Goal: Task Accomplishment & Management: Manage account settings

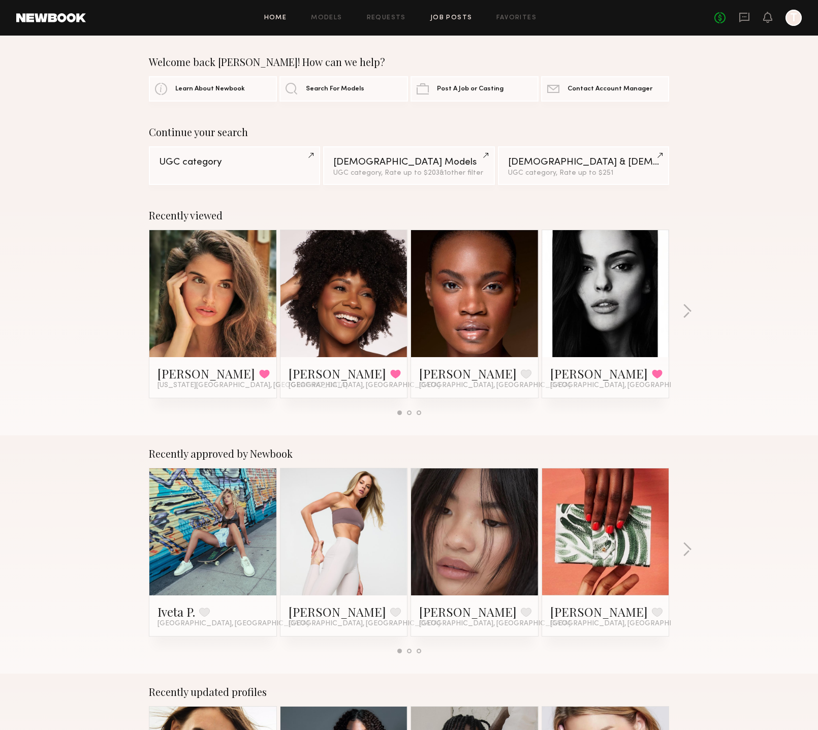
click at [451, 20] on link "Job Posts" at bounding box center [452, 18] width 42 height 7
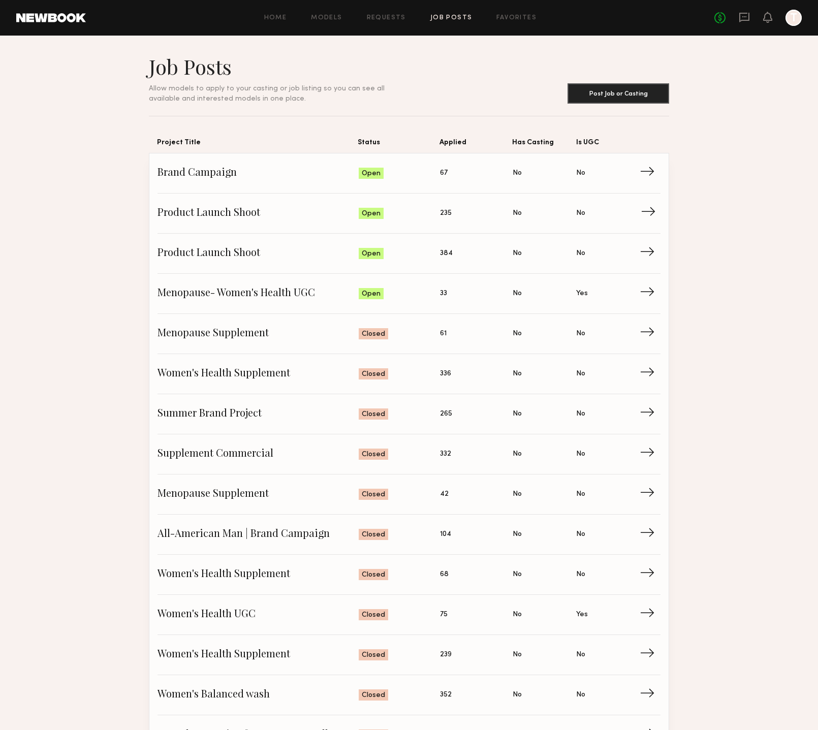
click at [227, 220] on span "Product Launch Shoot" at bounding box center [258, 213] width 201 height 15
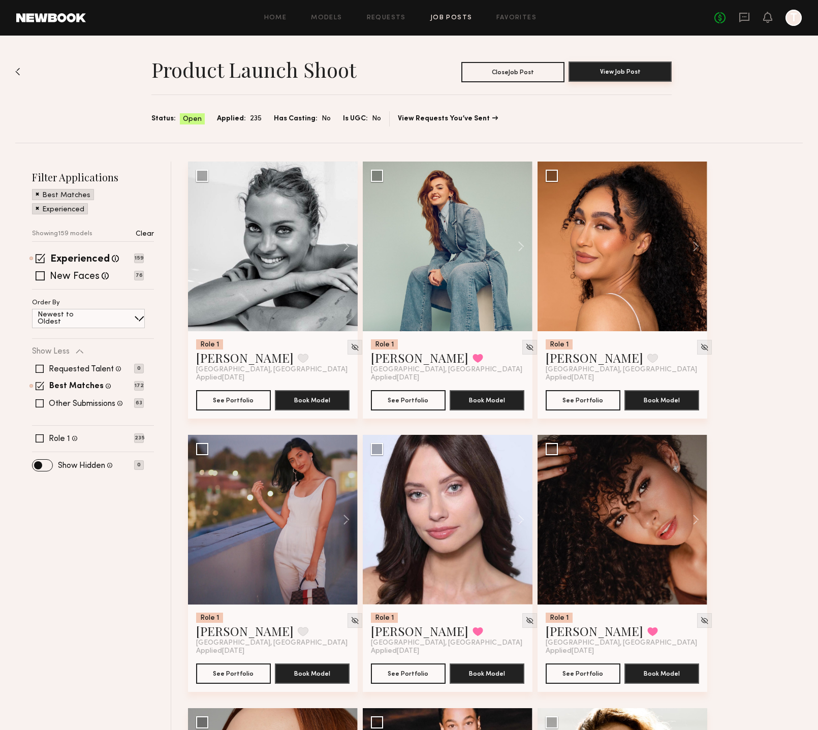
click at [615, 75] on button "View Job Post" at bounding box center [620, 72] width 103 height 20
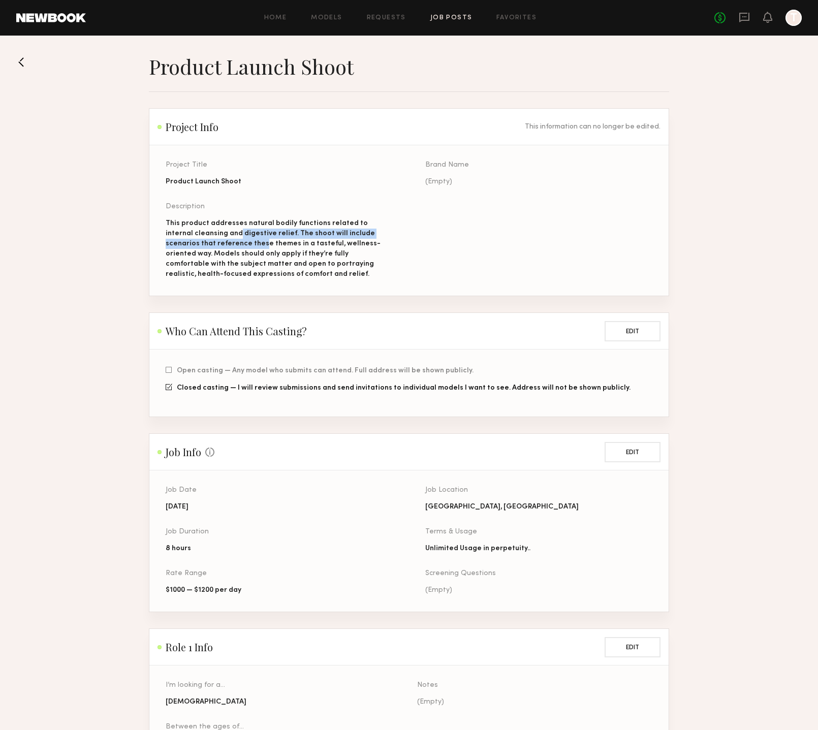
drag, startPoint x: 212, startPoint y: 236, endPoint x: 215, endPoint y: 249, distance: 12.5
click at [215, 249] on div "This product addresses natural bodily functions related to internal cleansing a…" at bounding box center [279, 249] width 227 height 61
click at [237, 249] on div "This product addresses natural bodily functions related to internal cleansing a…" at bounding box center [279, 249] width 227 height 61
click at [24, 59] on button at bounding box center [24, 62] width 16 height 16
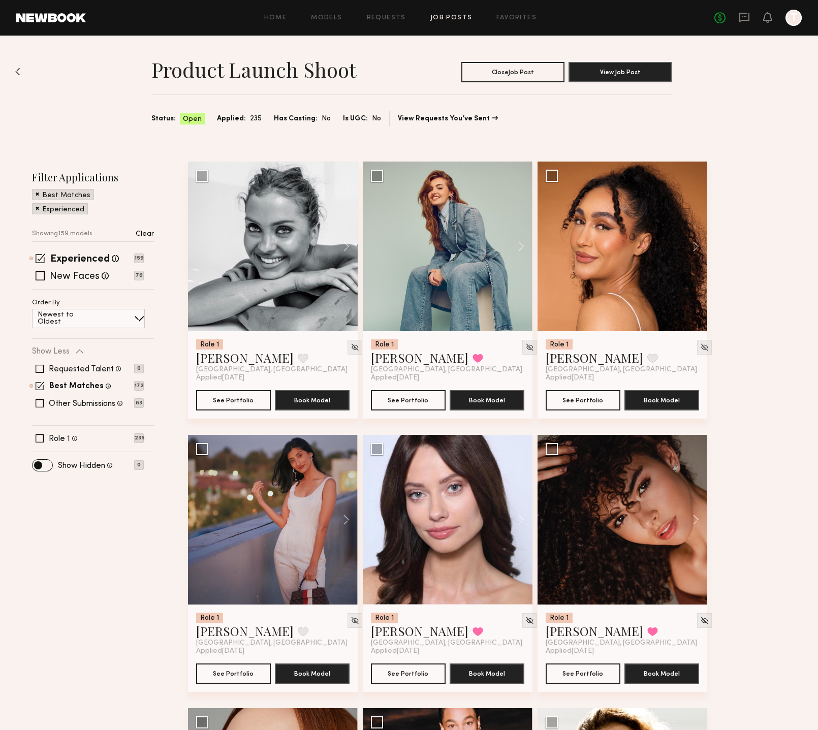
click at [24, 59] on div "Product Launch Shoot Close Job Post View Job Post Status: Open Applied: 235 Has…" at bounding box center [409, 89] width 788 height 107
click at [451, 22] on div "Home Models Requests Job Posts Favorites Sign Out No fees up to $5,000 T" at bounding box center [444, 18] width 716 height 16
click at [450, 17] on link "Job Posts" at bounding box center [452, 18] width 42 height 7
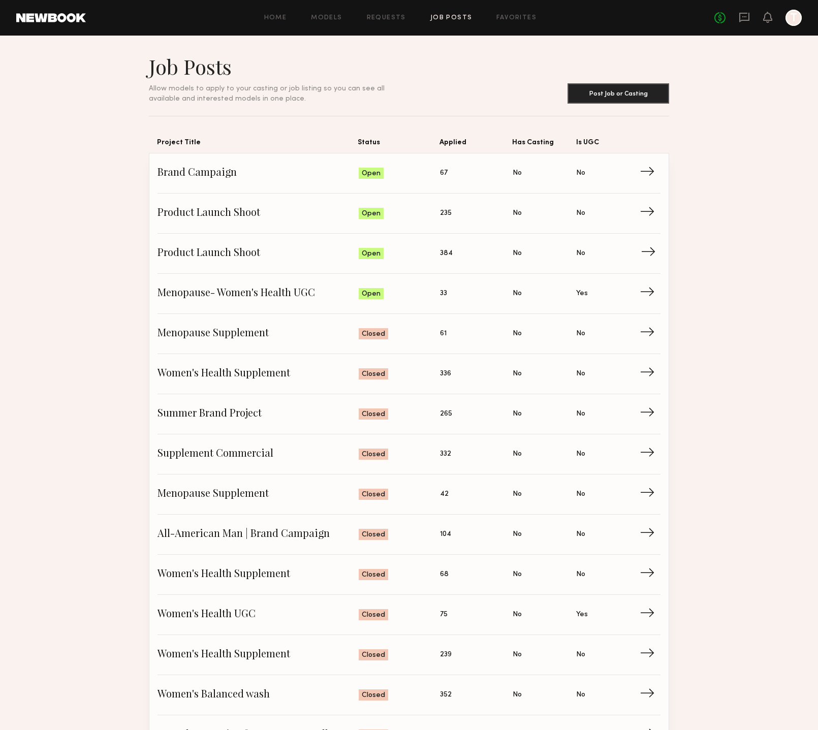
click at [203, 252] on span "Product Launch Shoot" at bounding box center [258, 253] width 201 height 15
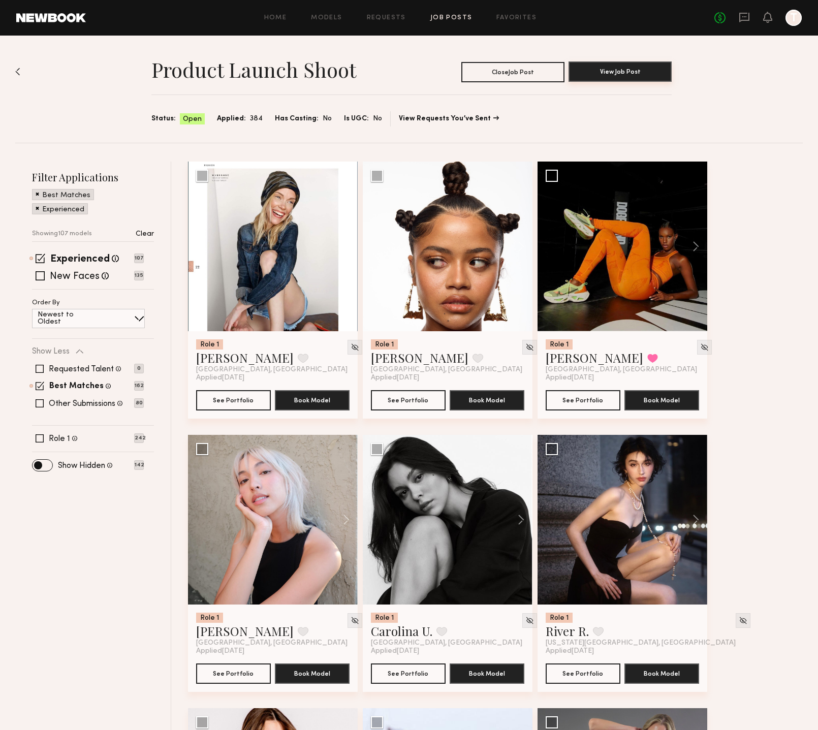
click at [602, 73] on button "View Job Post" at bounding box center [620, 72] width 103 height 20
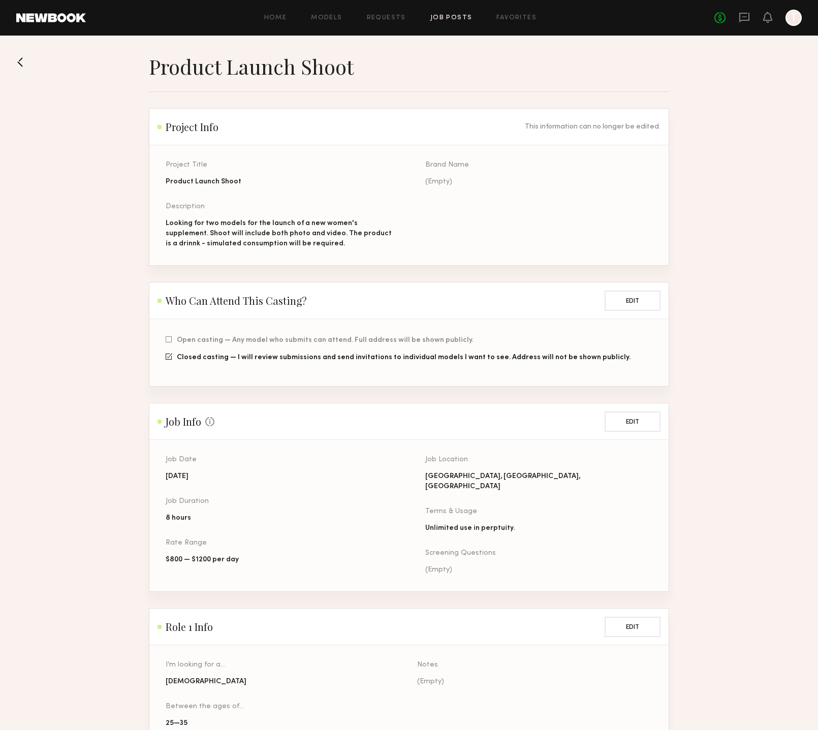
click at [26, 62] on button at bounding box center [24, 62] width 16 height 16
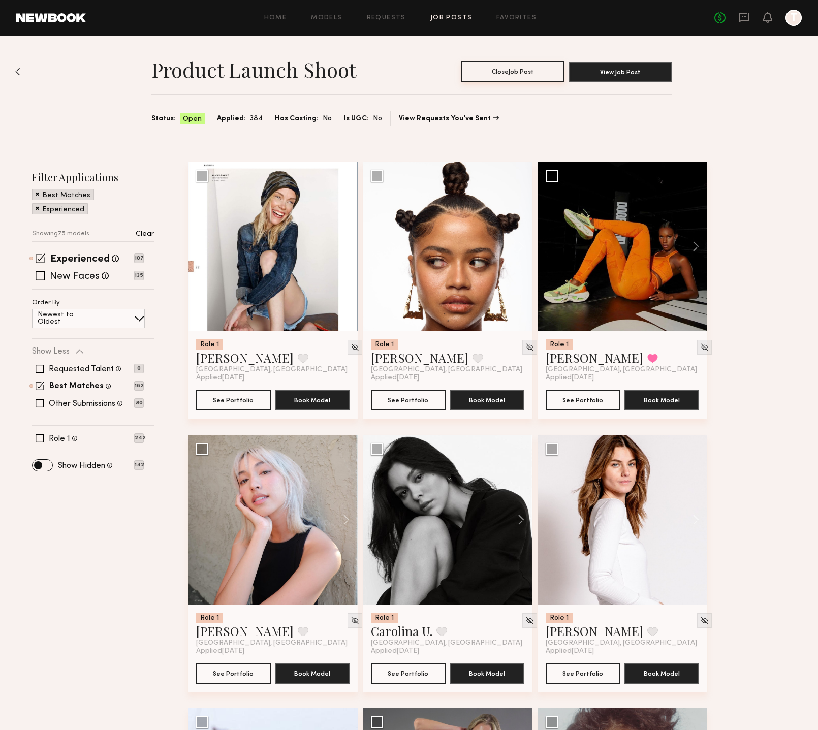
click at [517, 74] on button "Close Job Post" at bounding box center [513, 72] width 103 height 20
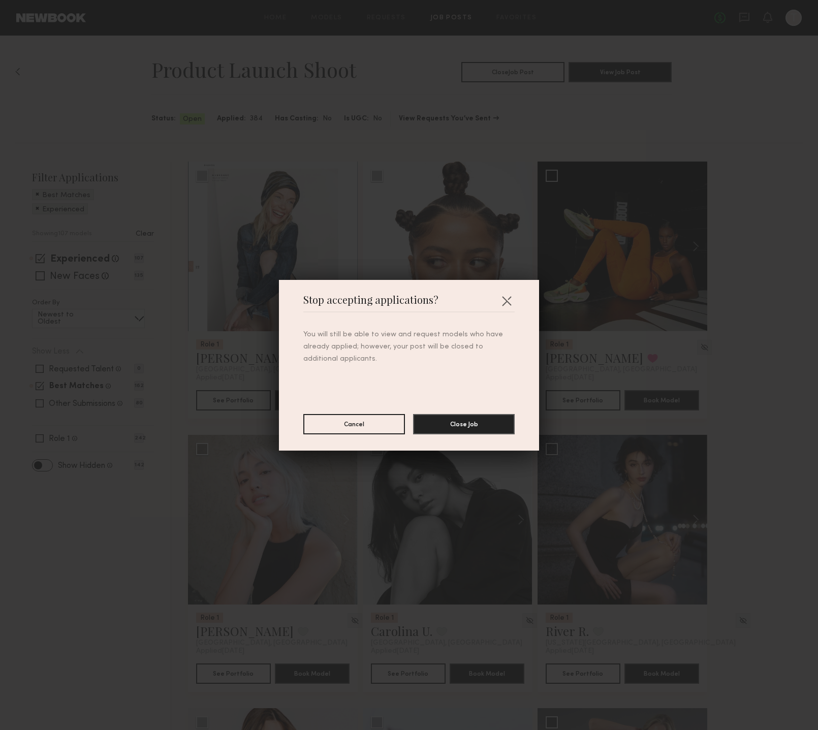
click at [456, 437] on div "Stop accepting applications? You will still be able to view and request models …" at bounding box center [409, 365] width 260 height 171
click at [464, 425] on button "Close Job" at bounding box center [464, 424] width 102 height 20
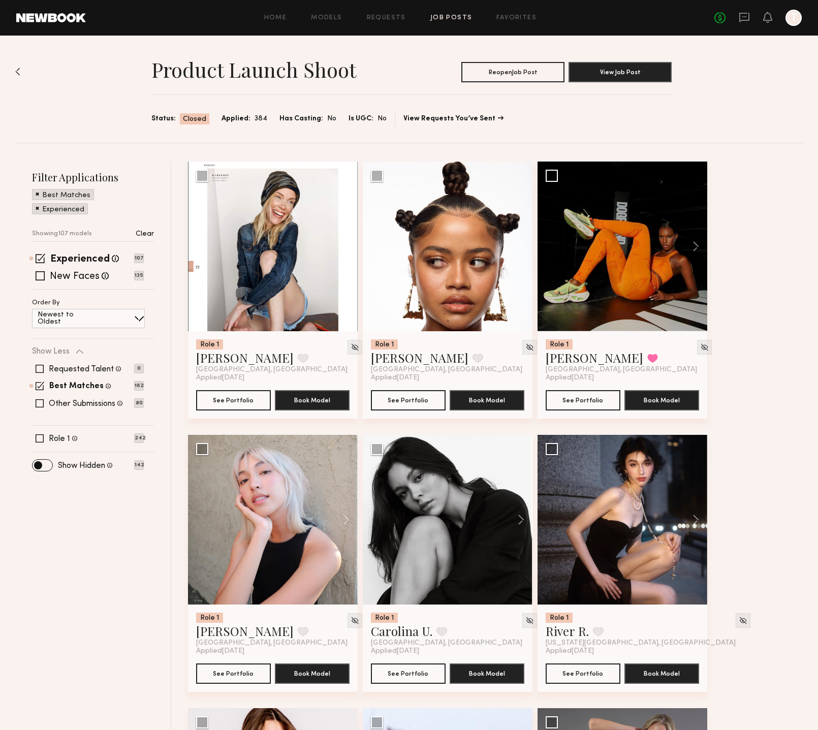
click at [464, 18] on link "Job Posts" at bounding box center [452, 18] width 42 height 7
